Goal: Task Accomplishment & Management: Understand process/instructions

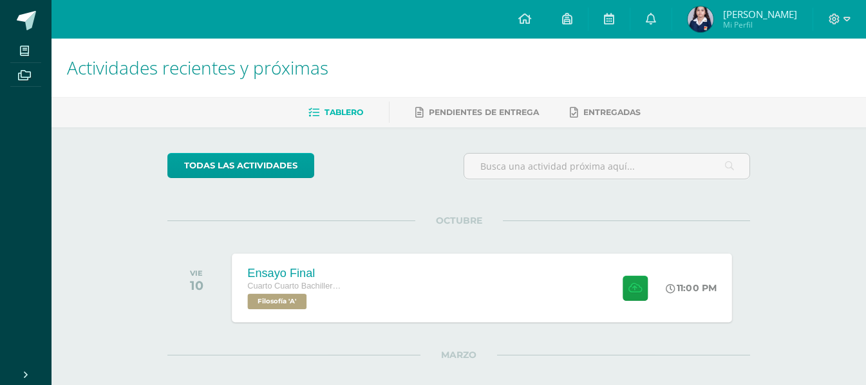
click at [403, 281] on div "Ensayo Final Cuarto Cuarto Bachillerato en Ciencias y Letras con Orientación en…" at bounding box center [482, 288] width 500 height 69
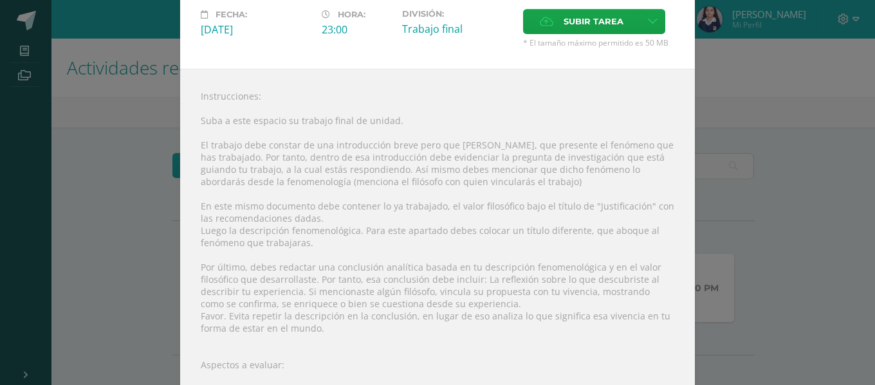
scroll to position [81, 0]
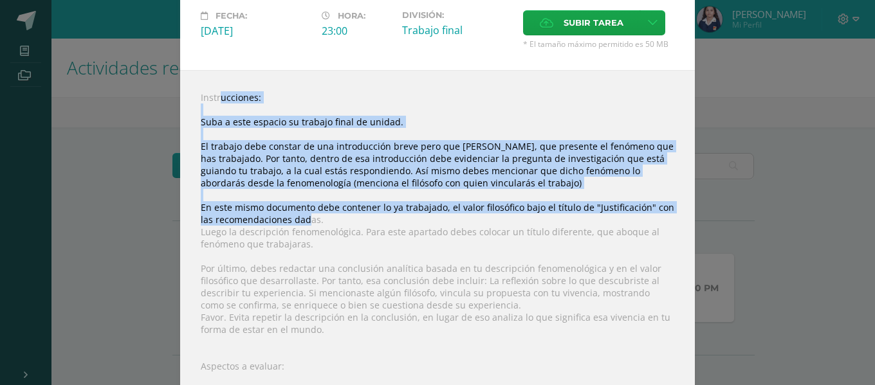
drag, startPoint x: 197, startPoint y: 100, endPoint x: 299, endPoint y: 222, distance: 159.4
click at [299, 222] on div "Instrucciones: Suba a este espacio su trabajo final de unidad. El trabajo debe …" at bounding box center [437, 312] width 515 height 485
click at [836, 186] on div "Ensayo Final Filosofía Fecha: [DATE] Hora: 23:00 División: Trabajo final" at bounding box center [437, 237] width 865 height 636
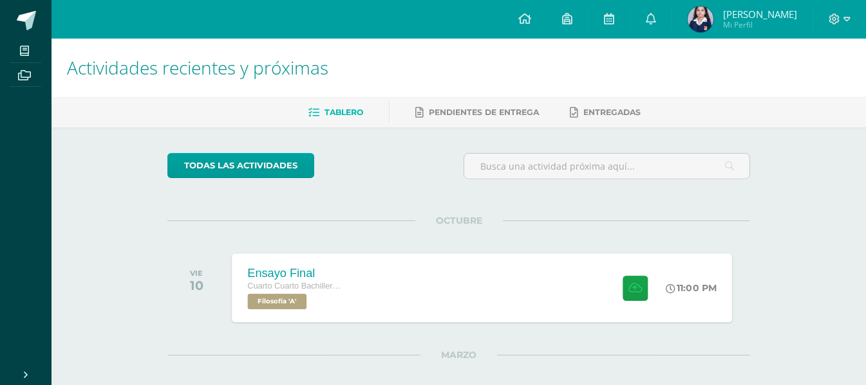
click at [499, 282] on div "Ensayo Final Cuarto Cuarto Bachillerato en Ciencias y Letras con Orientación en…" at bounding box center [482, 288] width 500 height 69
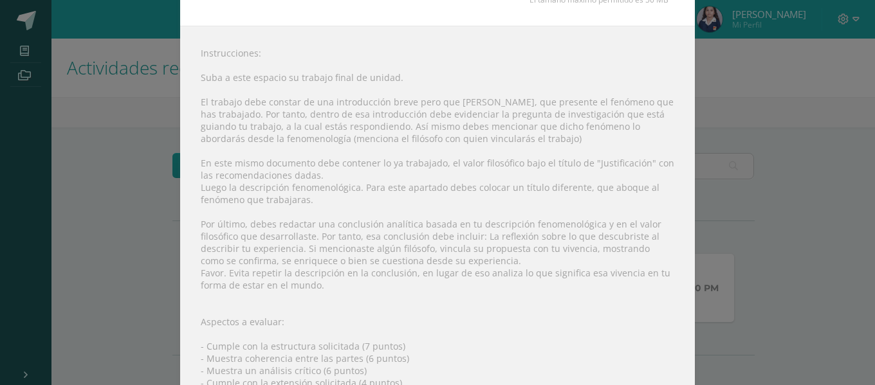
scroll to position [109, 0]
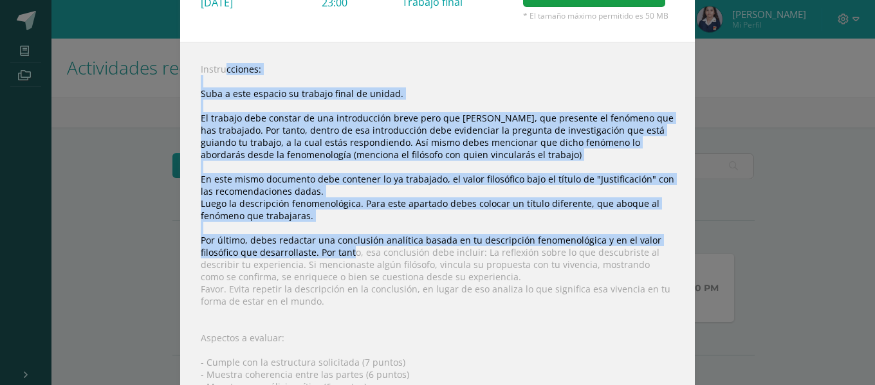
drag, startPoint x: 197, startPoint y: 69, endPoint x: 349, endPoint y: 252, distance: 237.6
click at [349, 252] on div "Instrucciones: Suba a este espacio su trabajo final de unidad. El trabajo debe …" at bounding box center [437, 284] width 515 height 485
click at [233, 89] on div "Instrucciones: Suba a este espacio su trabajo final de unidad. El trabajo debe …" at bounding box center [437, 284] width 515 height 485
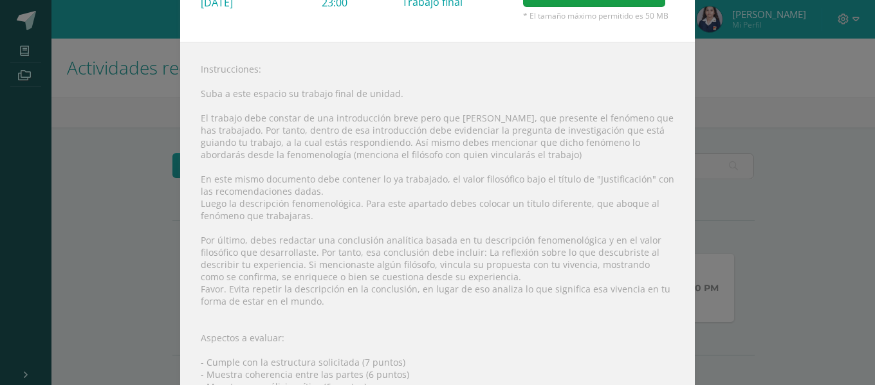
click at [195, 67] on div "Instrucciones: Suba a este espacio su trabajo final de unidad. El trabajo debe …" at bounding box center [437, 284] width 515 height 485
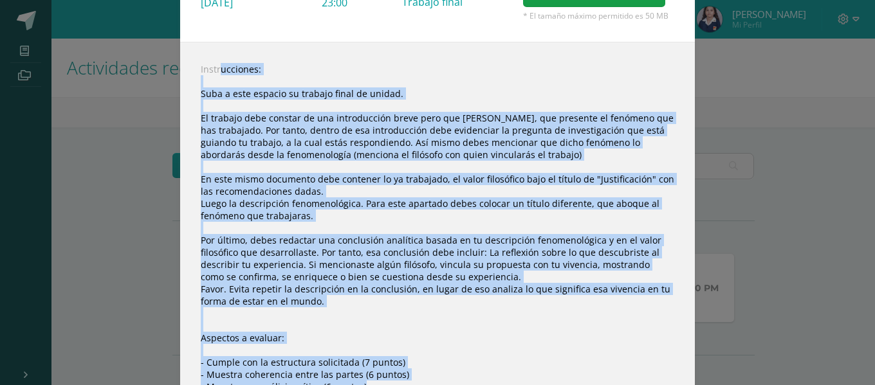
scroll to position [250, 0]
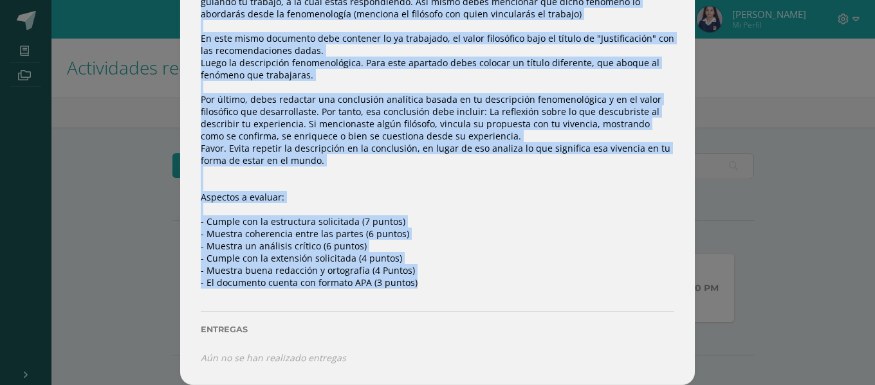
drag, startPoint x: 194, startPoint y: 67, endPoint x: 418, endPoint y: 282, distance: 310.8
click at [418, 282] on div "Instrucciones: Suba a este espacio su trabajo final de unidad. El trabajo debe …" at bounding box center [437, 143] width 515 height 485
copy div "Loremipsumdol: Sita c adip elitsed do eiusmod tempo in utlabo. Et dolorem aliq …"
